Goal: Task Accomplishment & Management: Complete application form

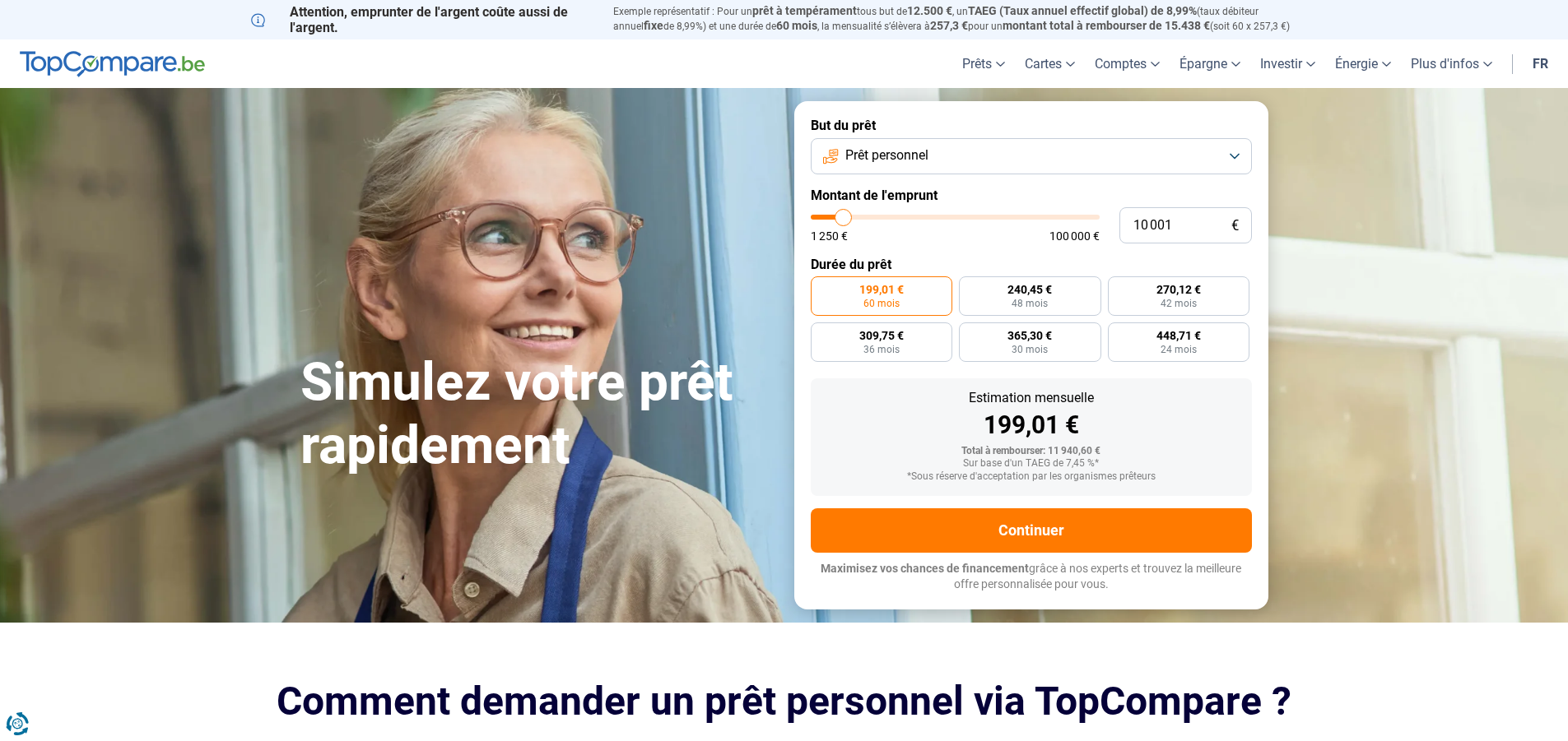
type input "10 500"
type input "10500"
type input "11 750"
type input "11750"
type input "13 000"
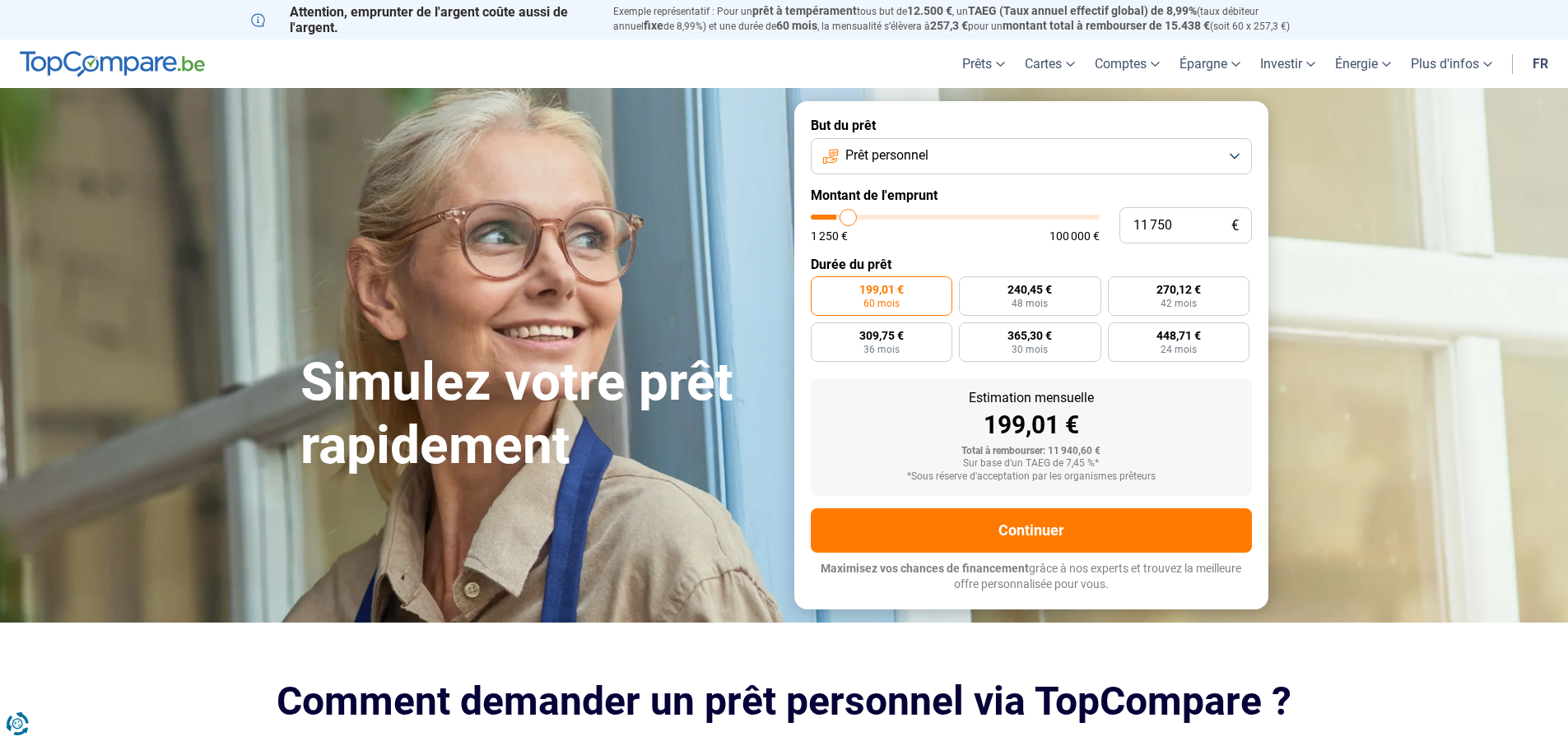
type input "13000"
type input "14 000"
type input "14000"
type input "15 000"
type input "15000"
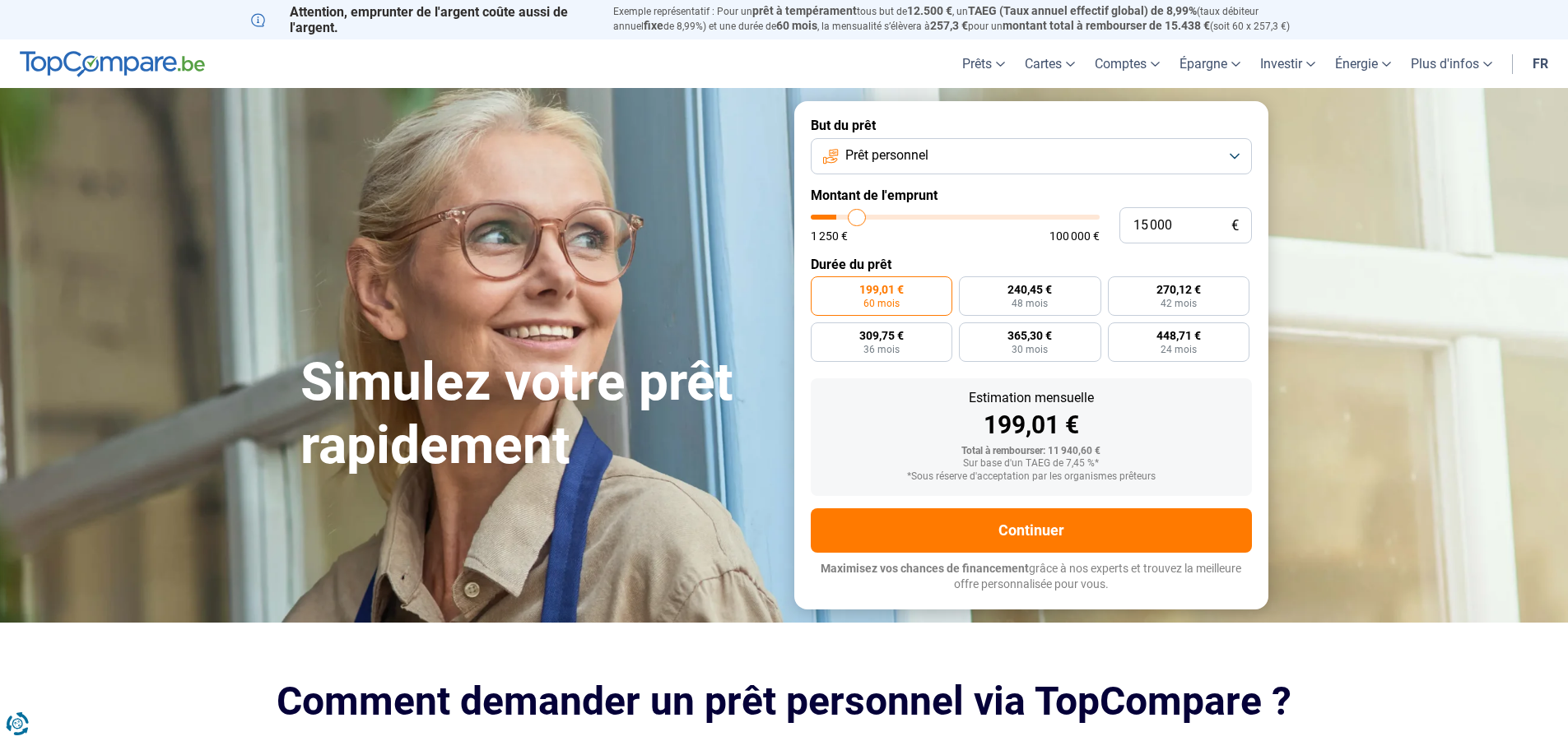
type input "16 000"
type input "16000"
type input "17 250"
type input "17250"
type input "17 500"
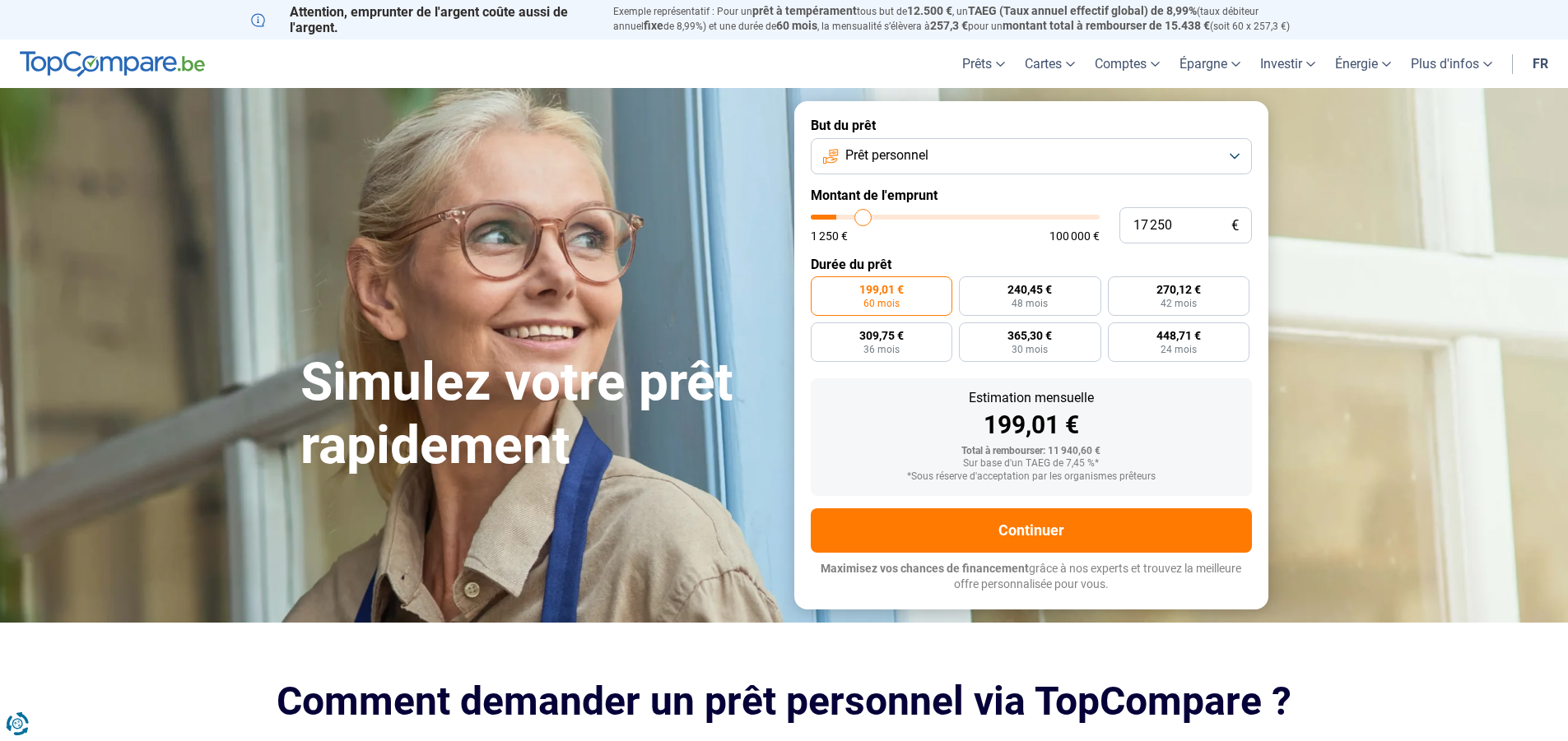
type input "17500"
type input "18 000"
type input "18000"
type input "17 750"
type input "17750"
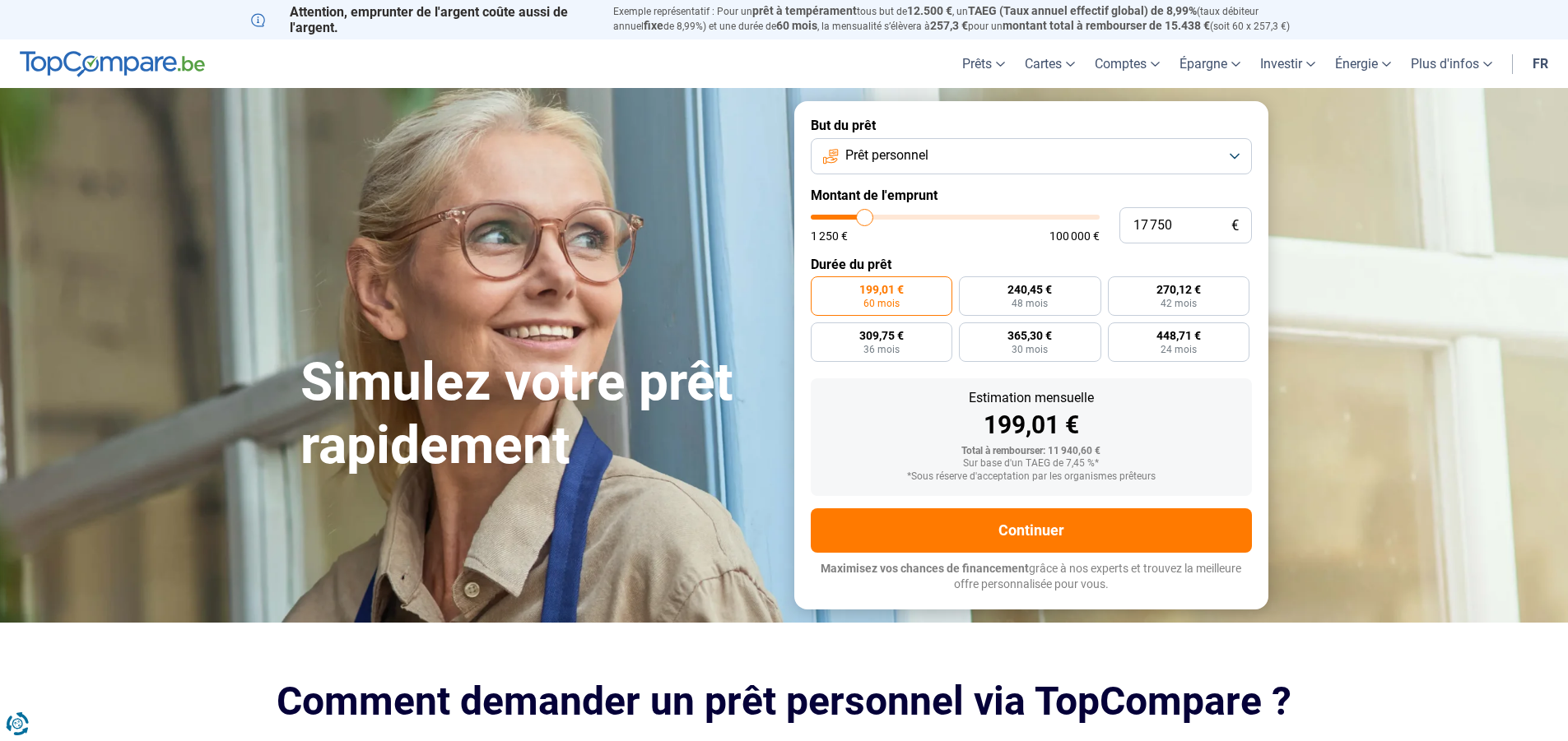
type input "17 500"
type input "17500"
type input "17 000"
type input "17000"
type input "16 500"
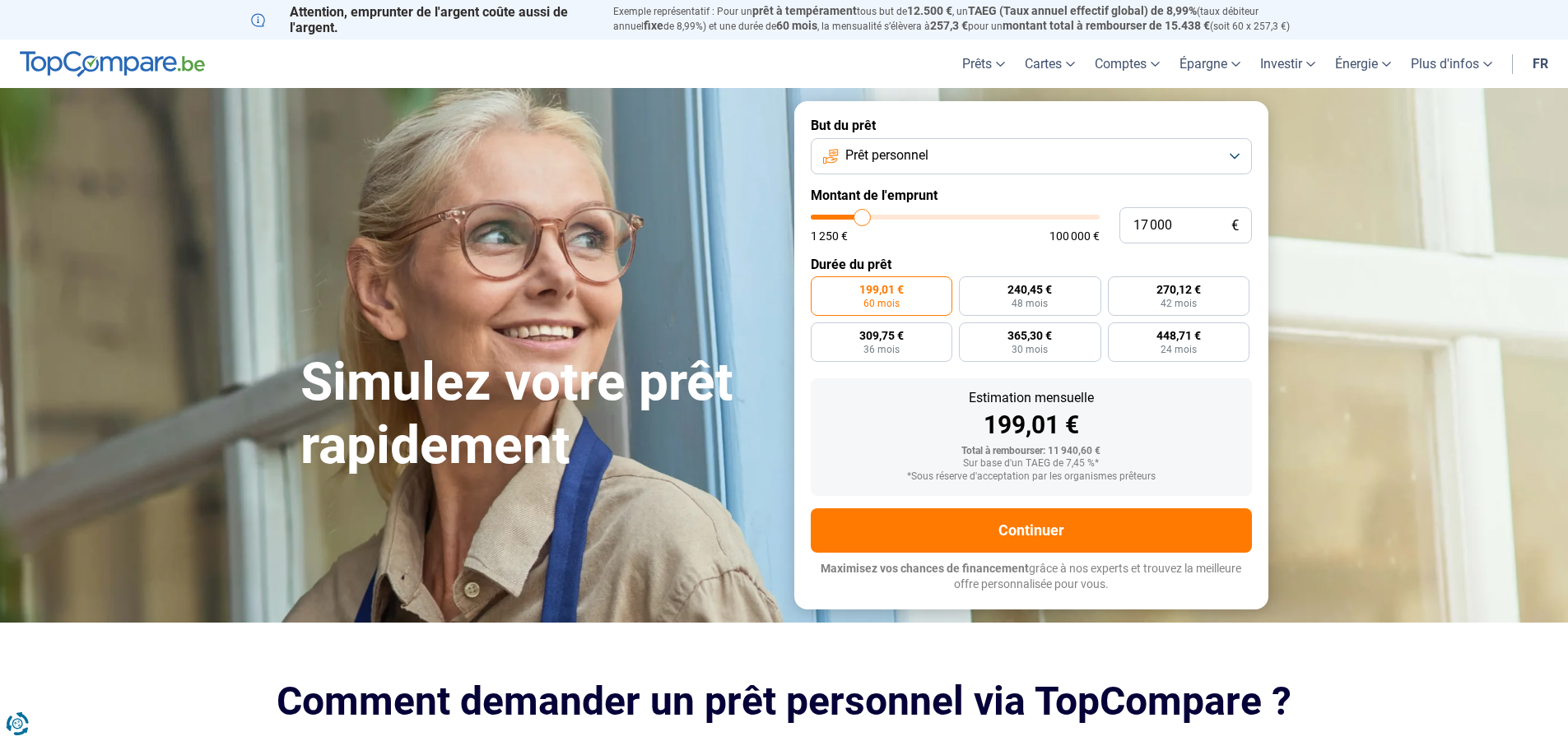
type input "16500"
type input "16 000"
type input "16000"
type input "15 750"
type input "15750"
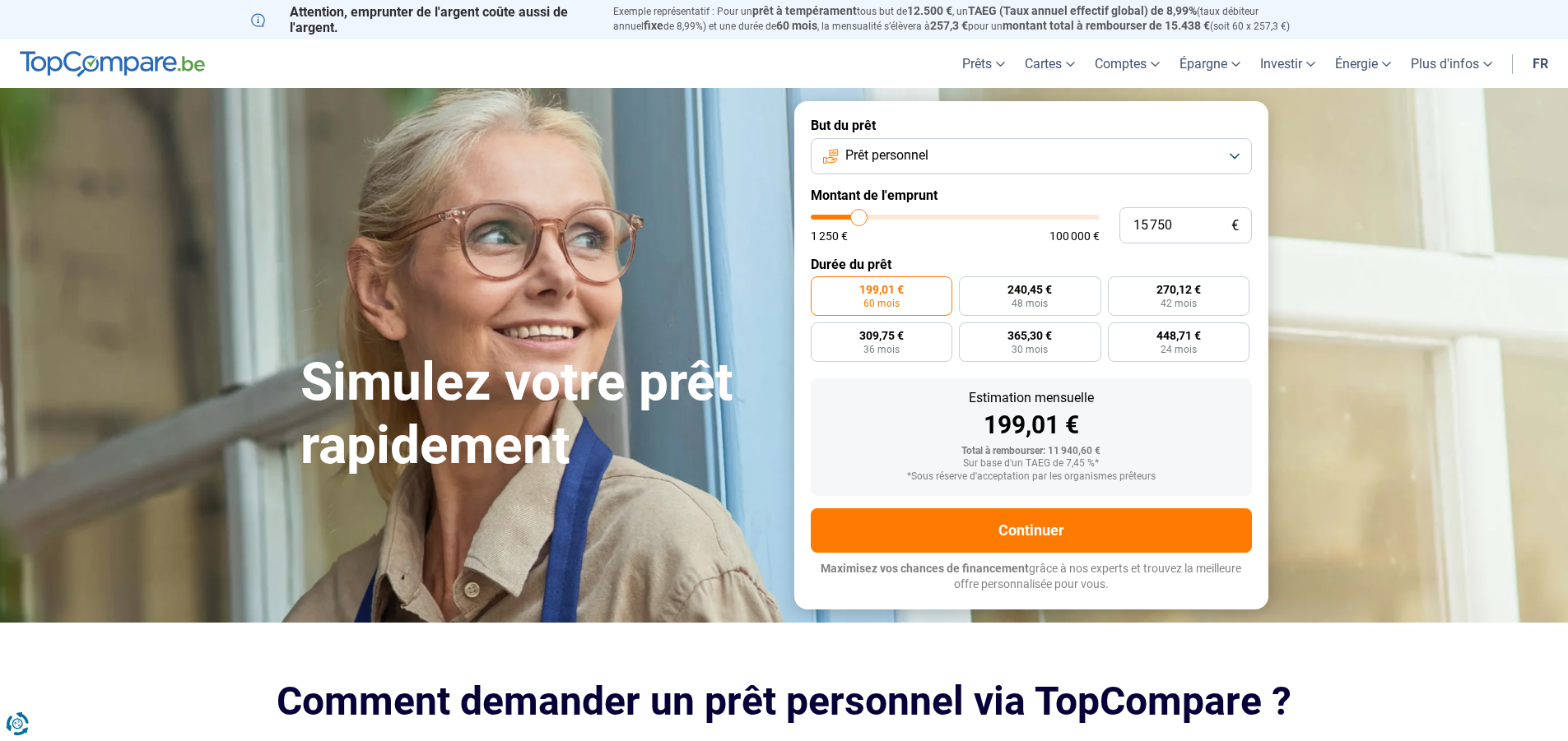
type input "15 500"
type input "15500"
type input "15 000"
type input "15000"
type input "14 750"
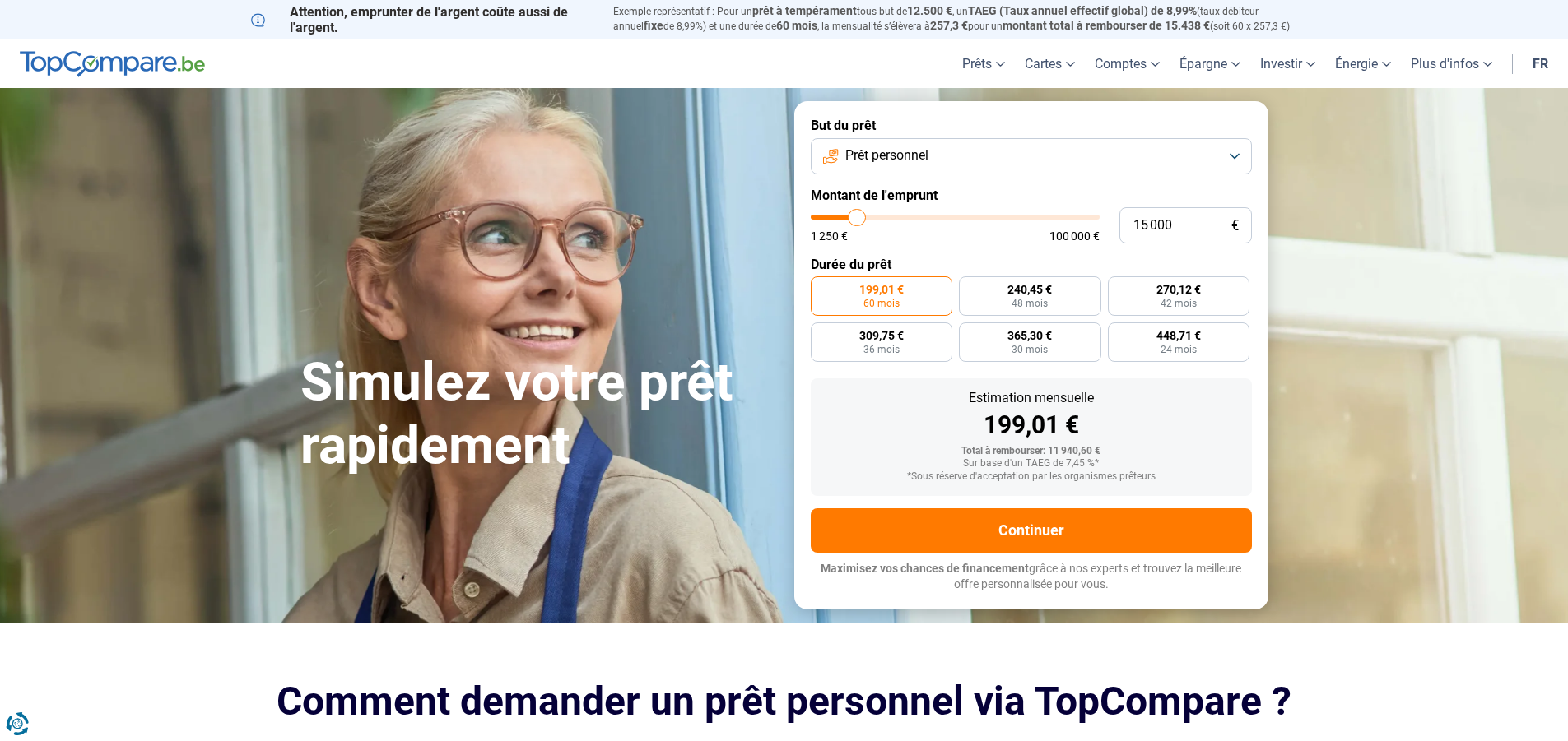
type input "14750"
type input "14 500"
type input "14500"
type input "14 250"
type input "14250"
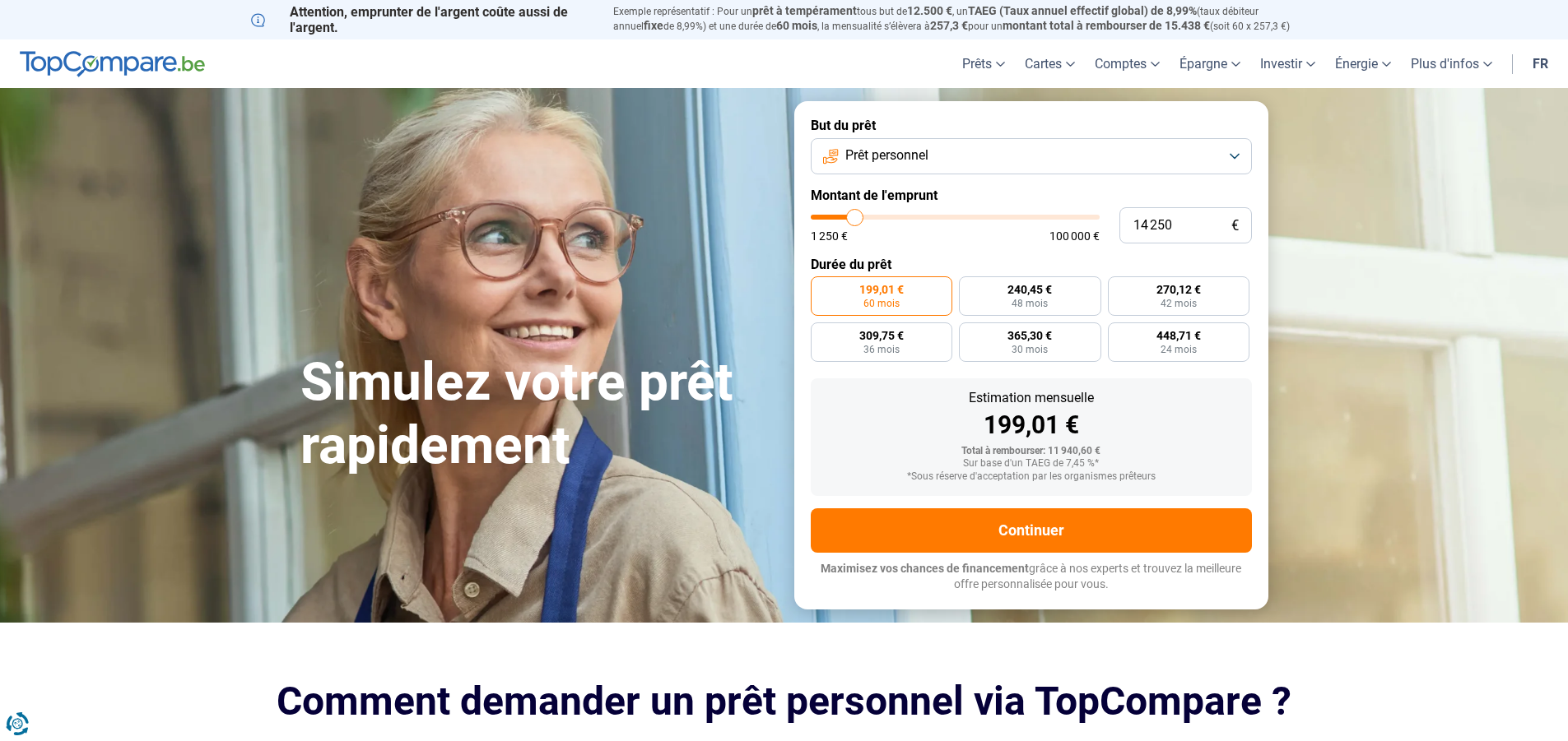
type input "14 000"
type input "14000"
type input "13 250"
type input "13250"
type input "12 750"
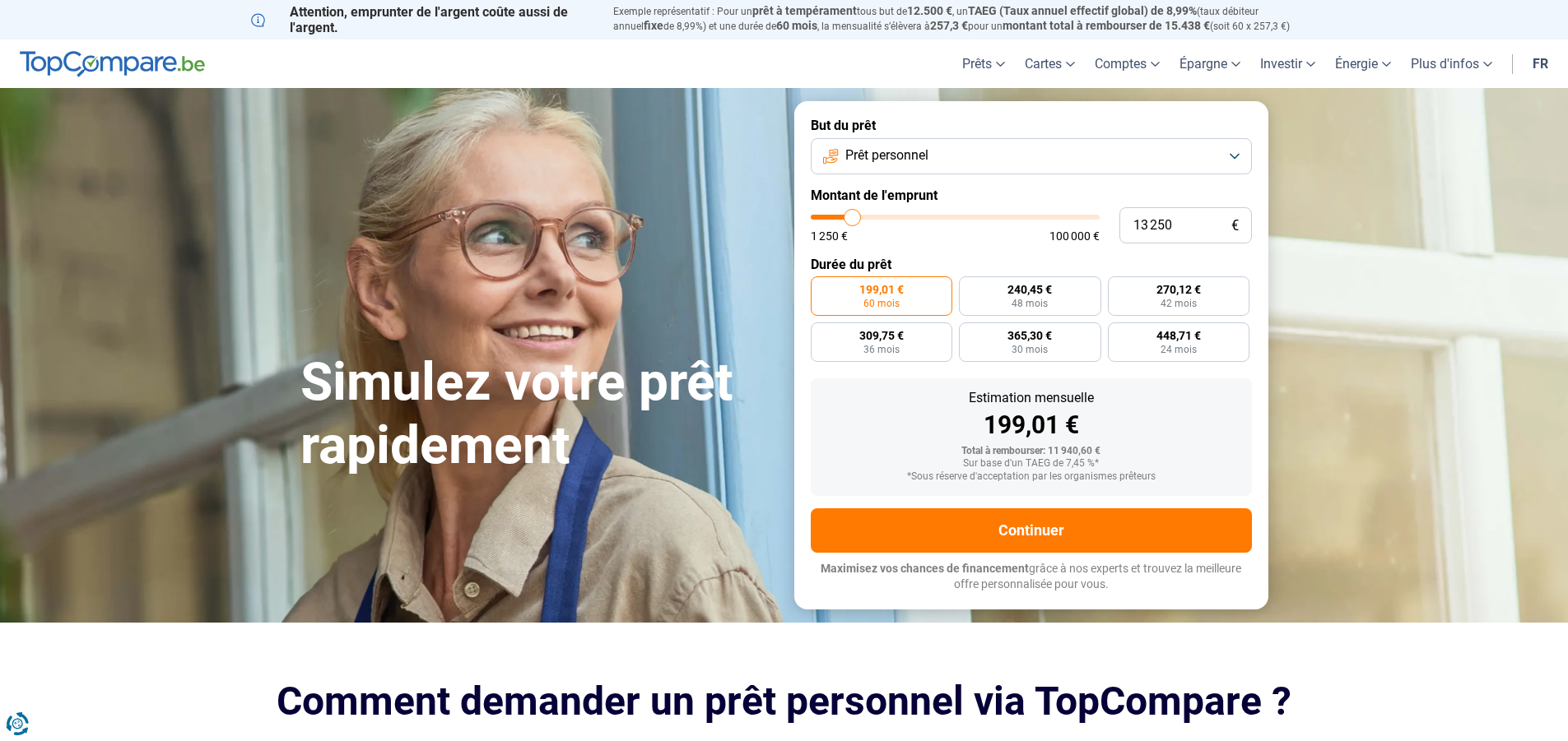
type input "12750"
type input "11 750"
type input "11750"
type input "11 250"
type input "11250"
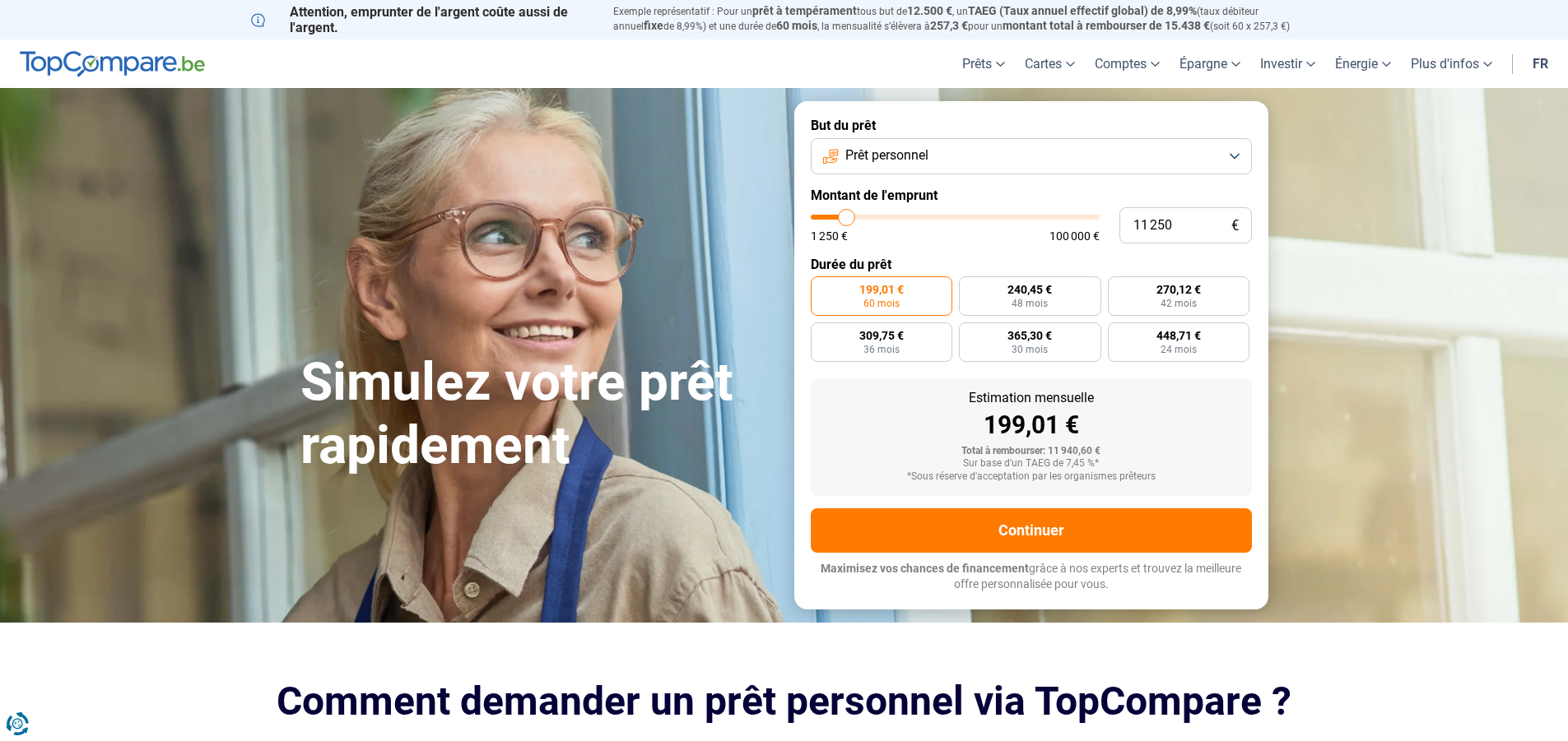
type input "11 000"
type input "11000"
type input "10 250"
type input "10250"
type input "10 000"
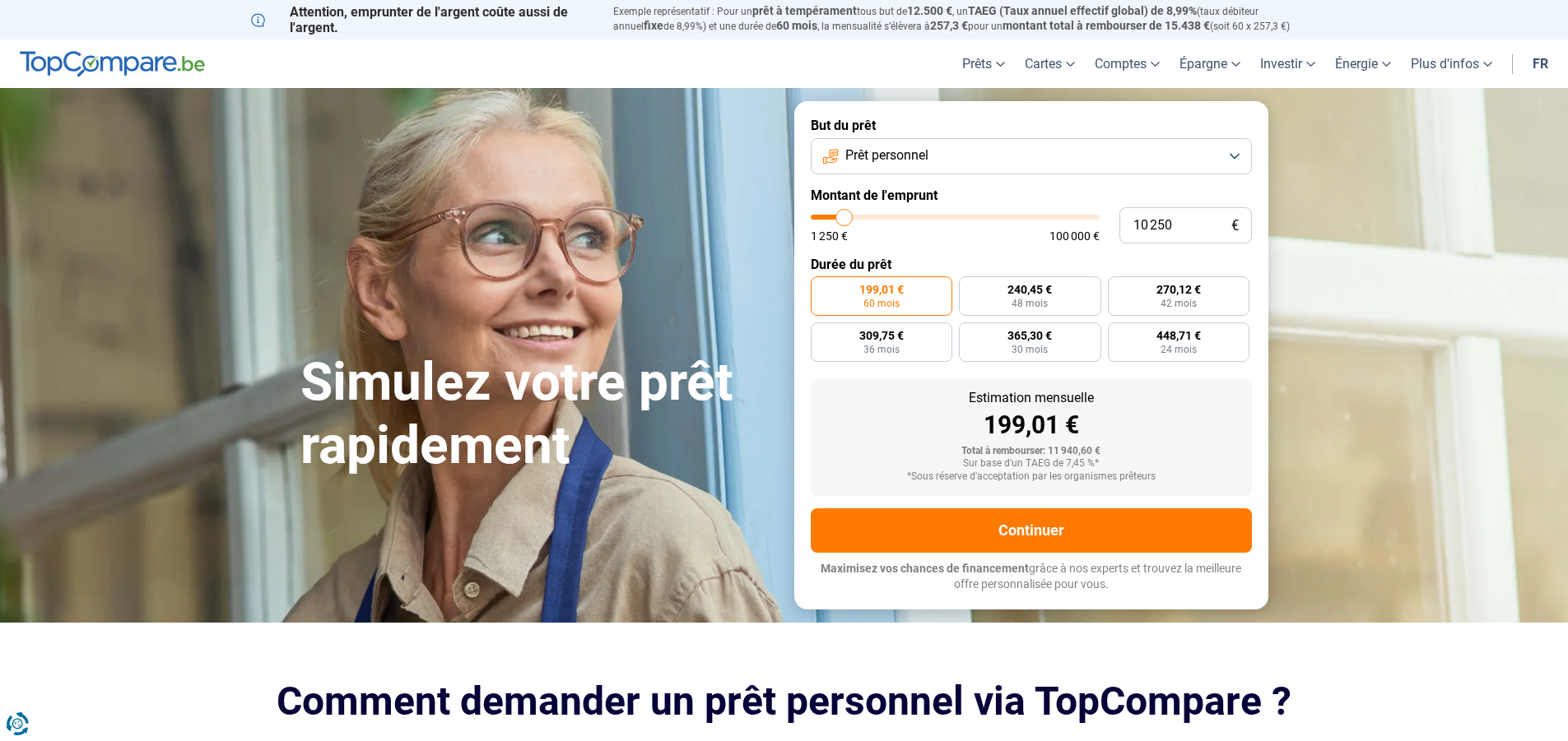
type input "10000"
type input "9 750"
type input "9750"
type input "10 000"
type input "10000"
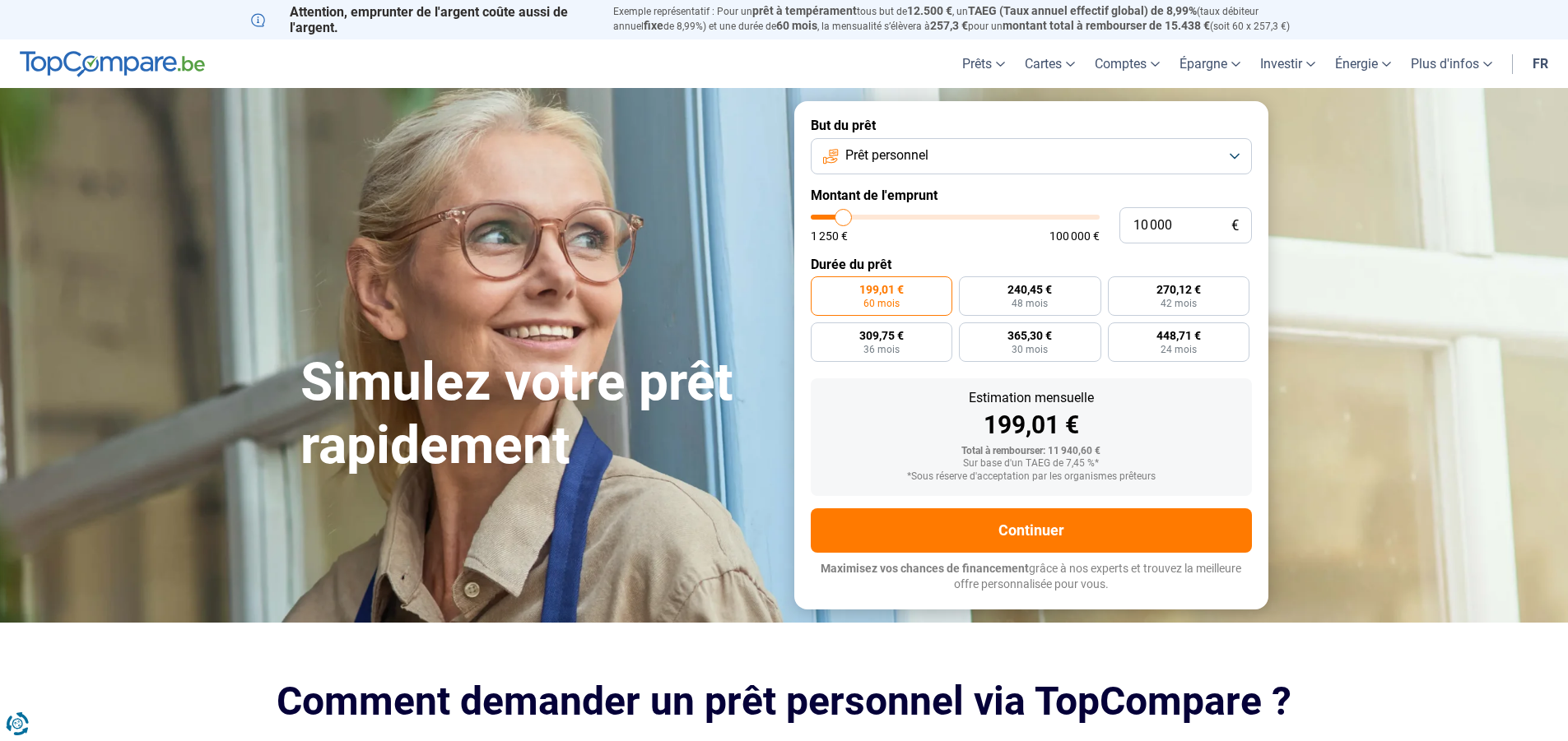
type input "10 250"
type input "10250"
type input "10 500"
type input "10500"
type input "11 250"
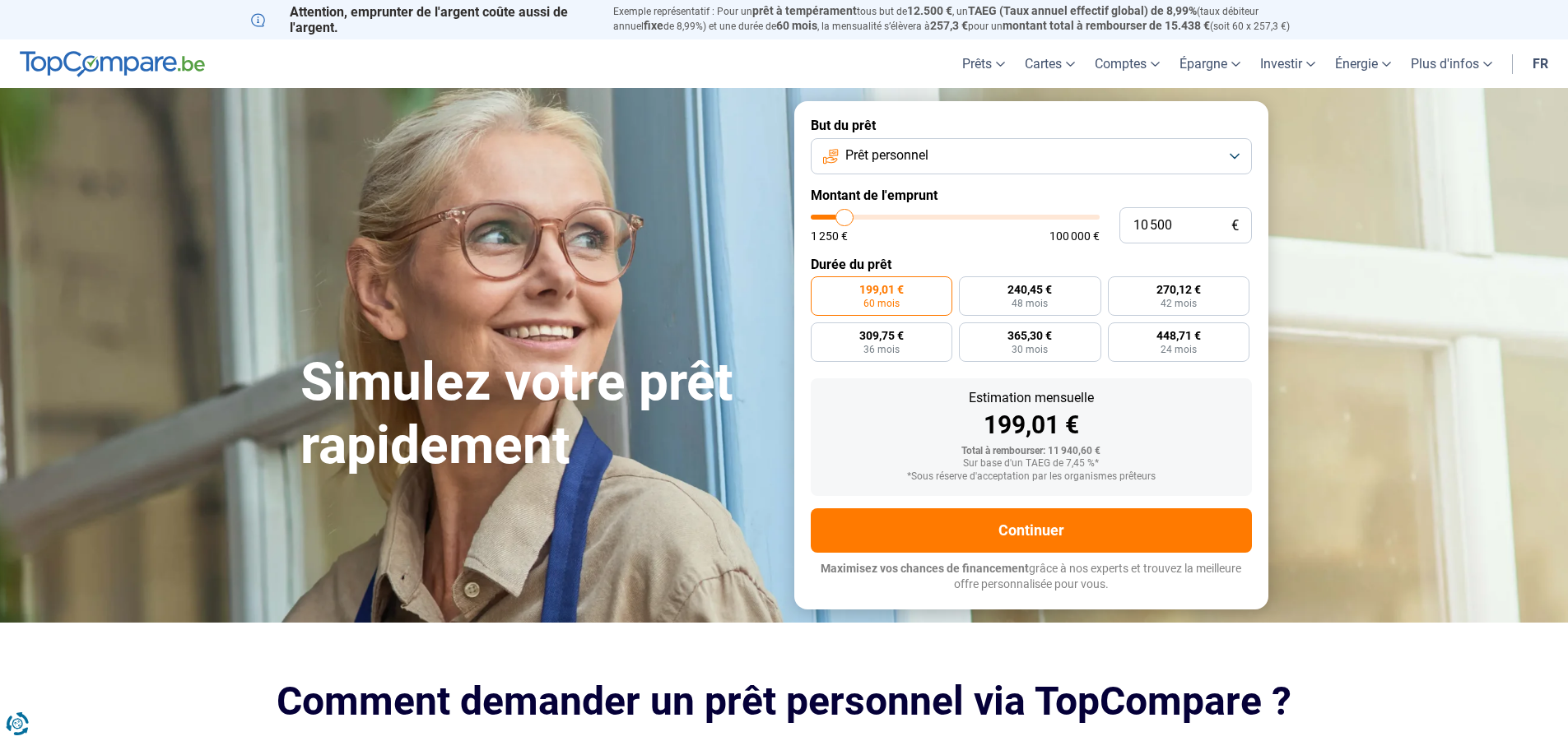
type input "11250"
type input "11 750"
type input "11750"
type input "12 000"
type input "12000"
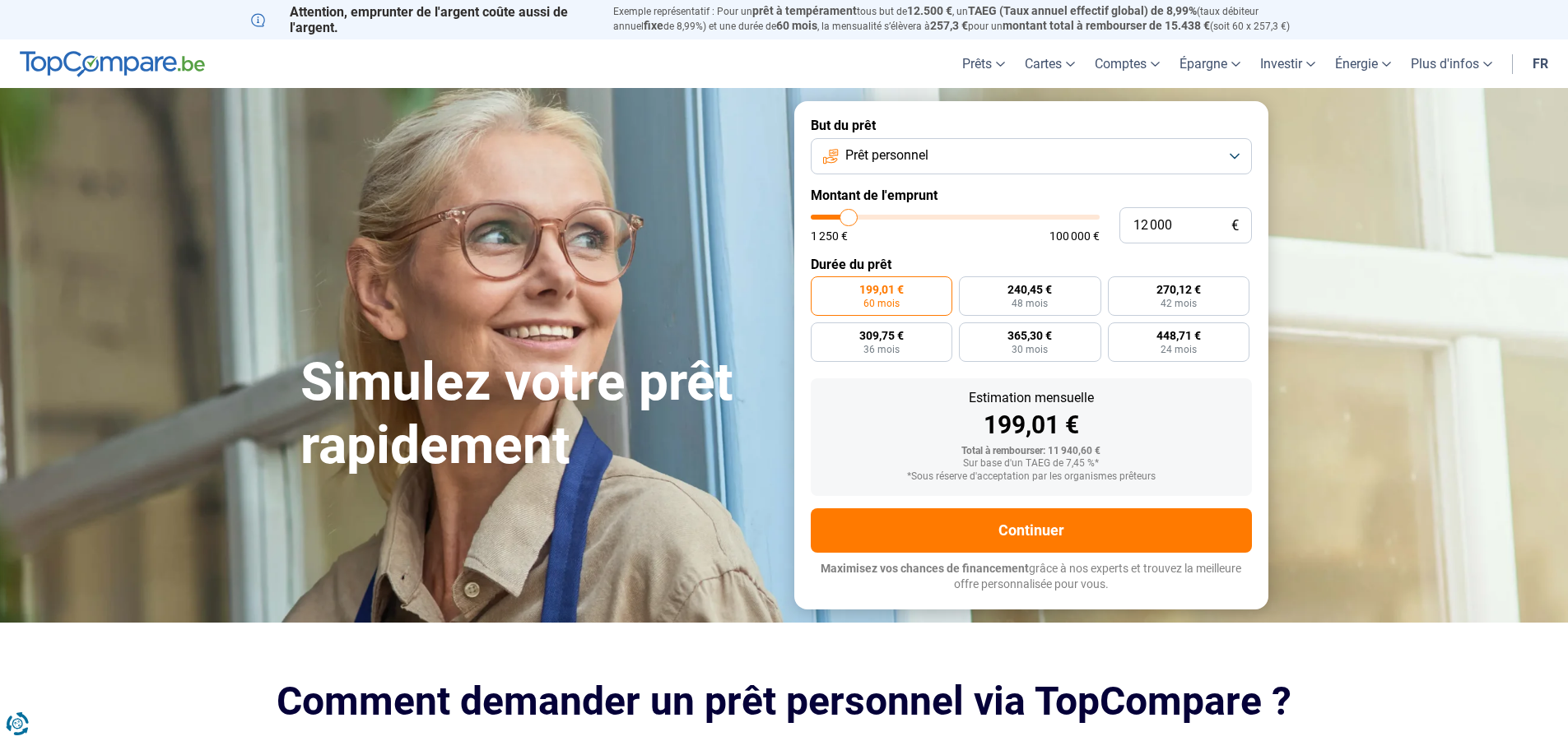
type input "12 500"
type input "12500"
click at [850, 215] on input "range" at bounding box center [954, 218] width 289 height 5
click at [981, 159] on button "Prêt personnel" at bounding box center [1031, 157] width 441 height 36
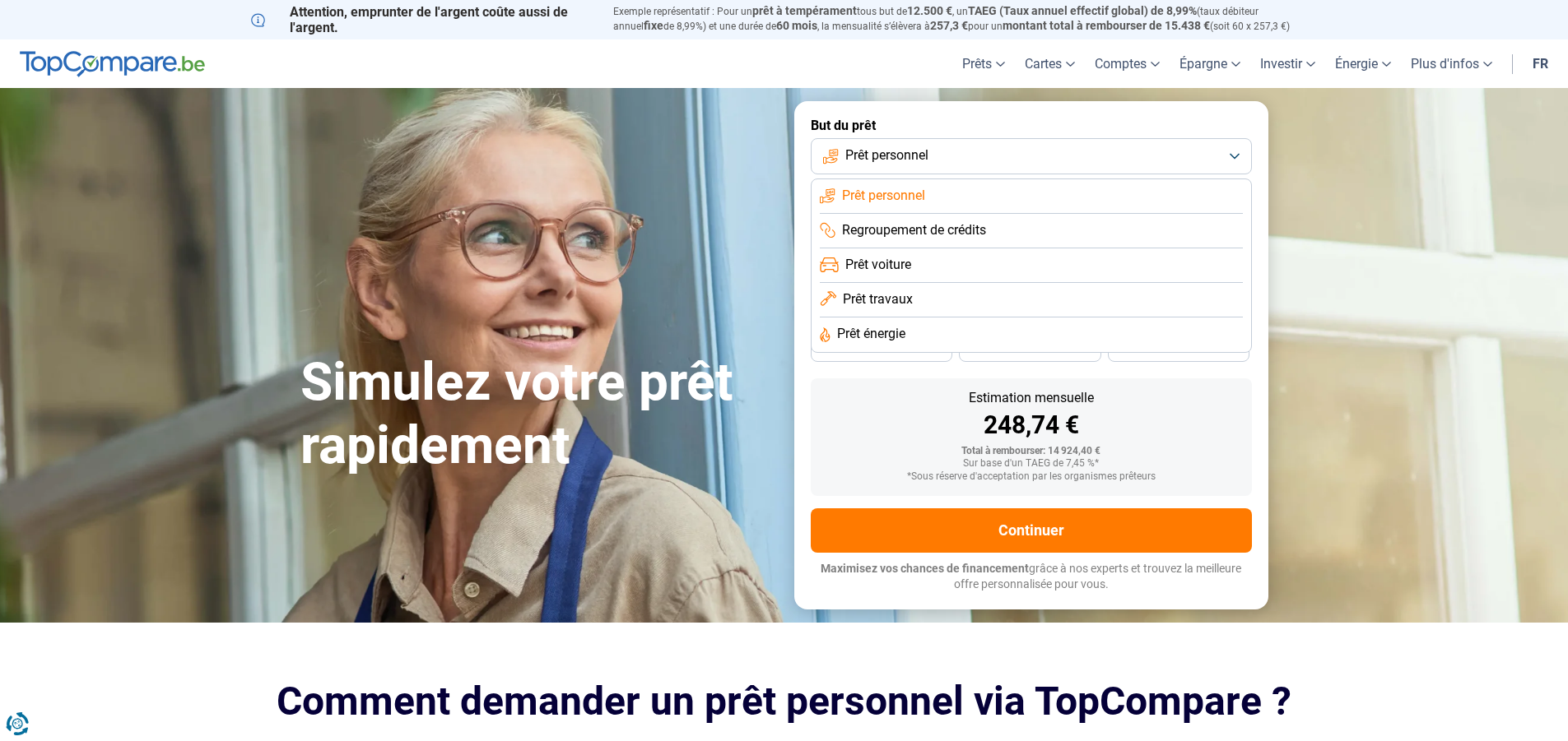
click at [981, 159] on button "Prêt personnel" at bounding box center [1031, 157] width 441 height 36
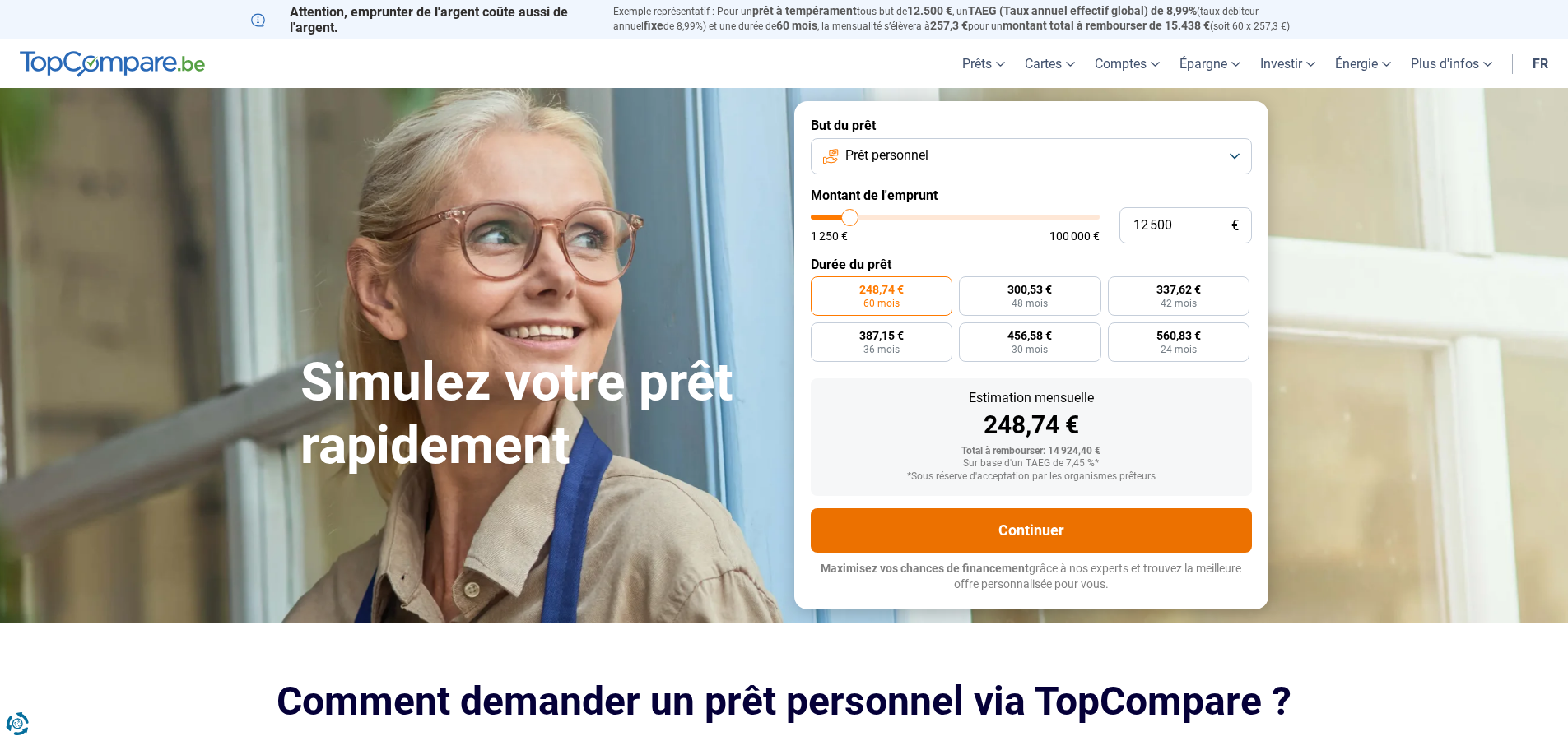
click at [999, 520] on button "Continuer" at bounding box center [1031, 530] width 441 height 44
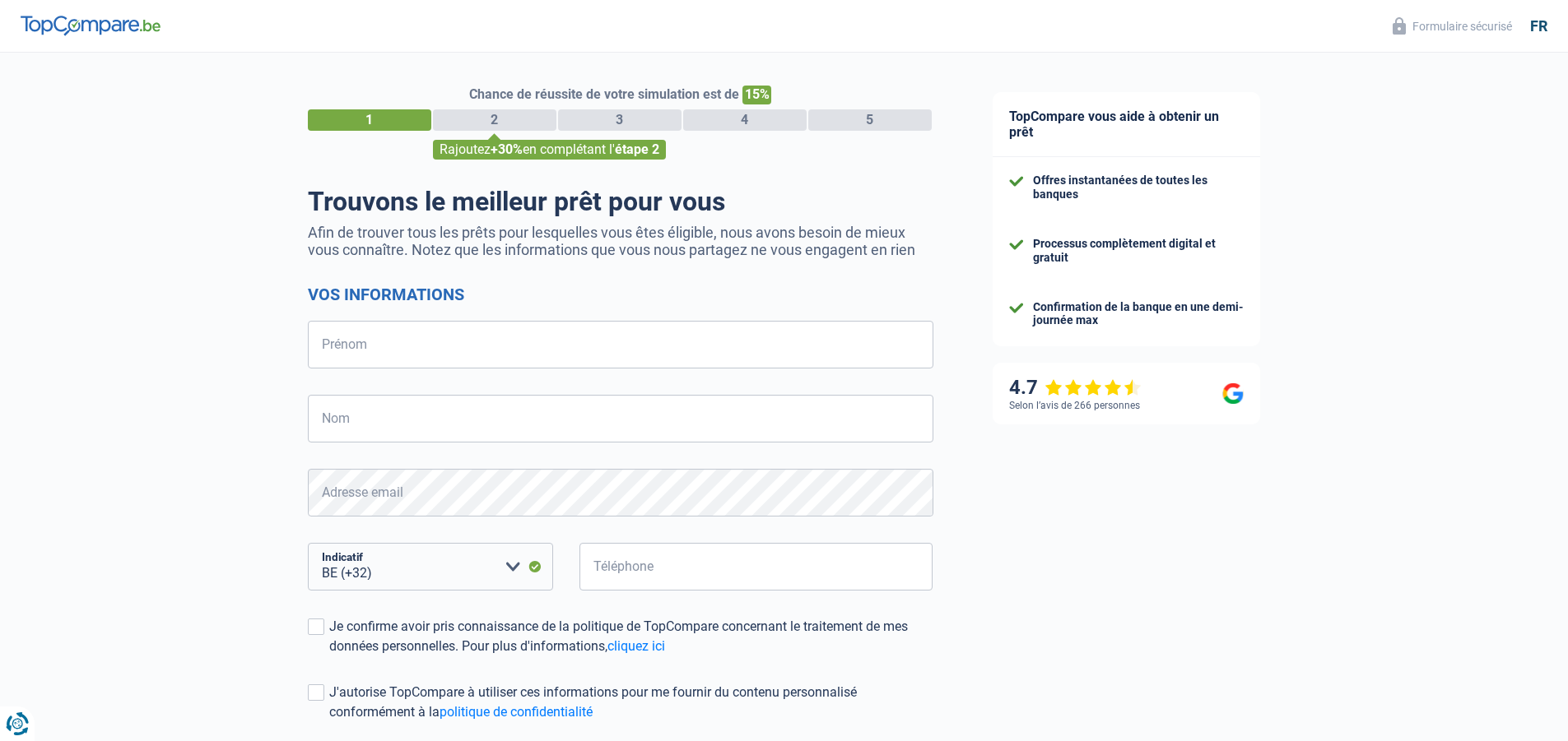
select select "32"
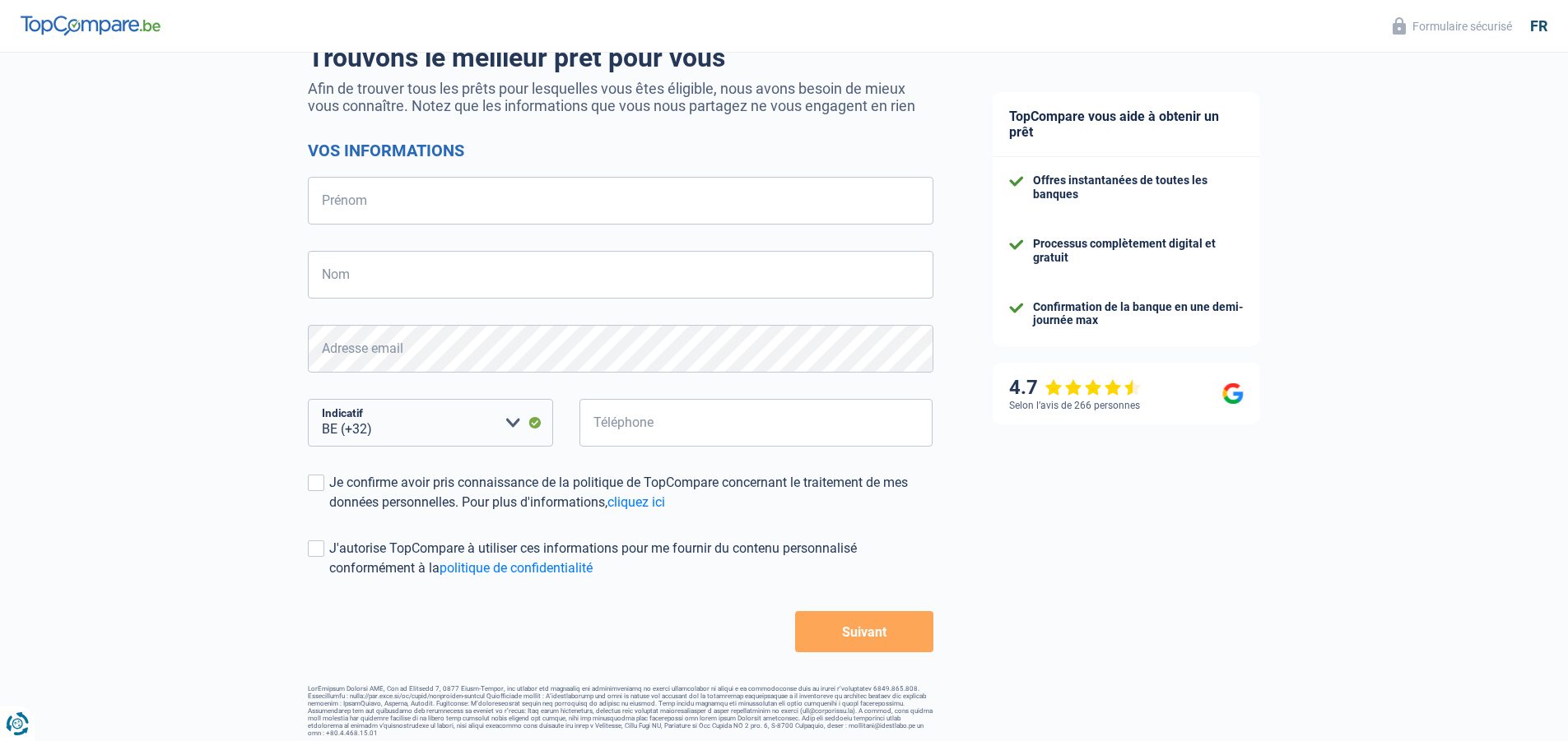
scroll to position [153, 0]
